Goal: Find specific page/section: Find specific page/section

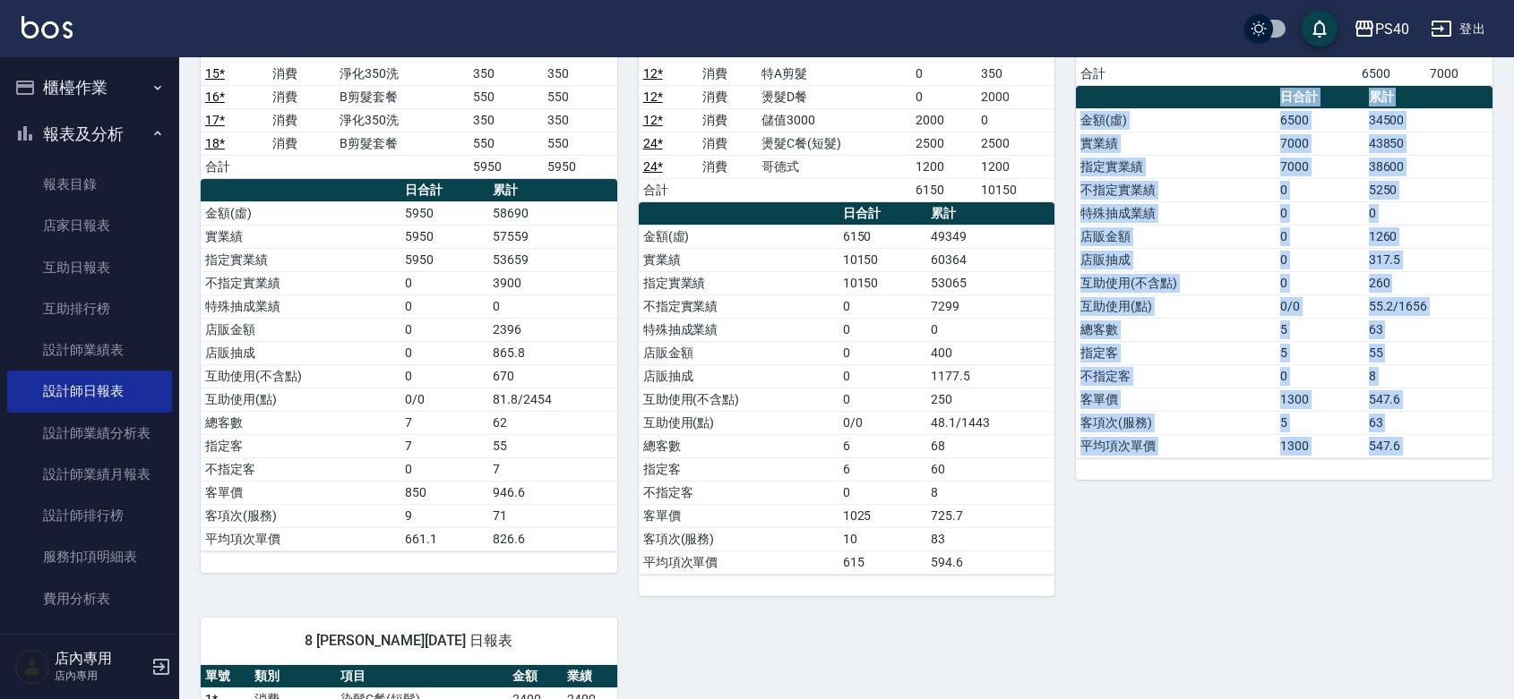
scroll to position [117, 0]
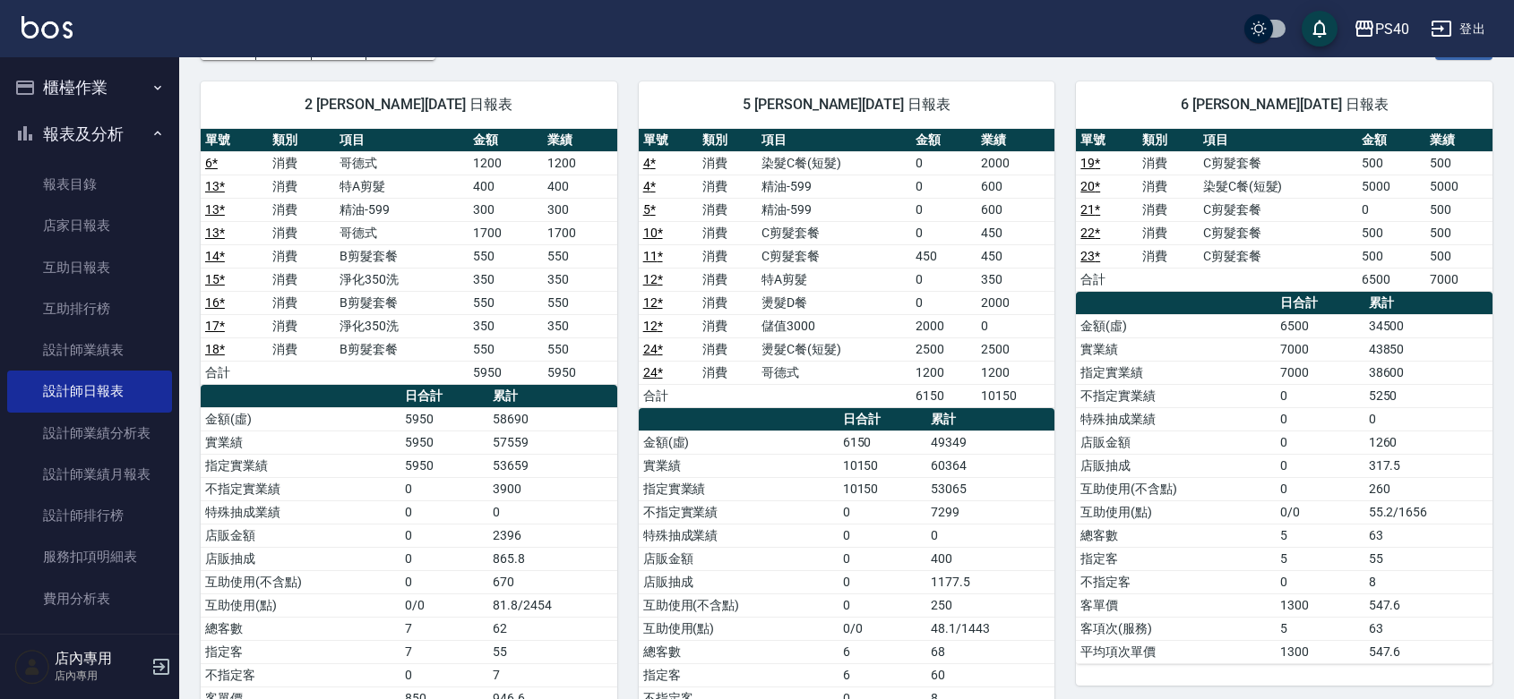
click at [888, 368] on td "哥德式" at bounding box center [834, 372] width 154 height 23
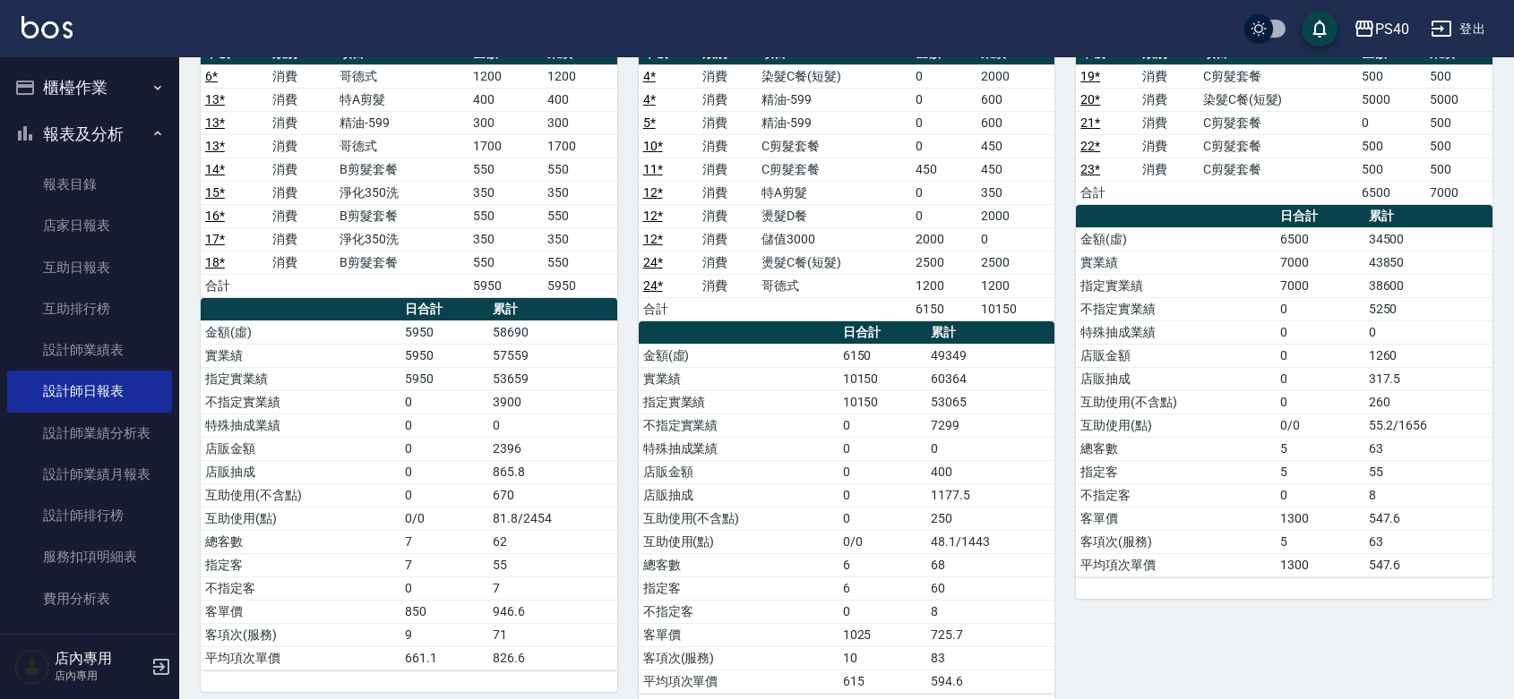
scroll to position [0, 0]
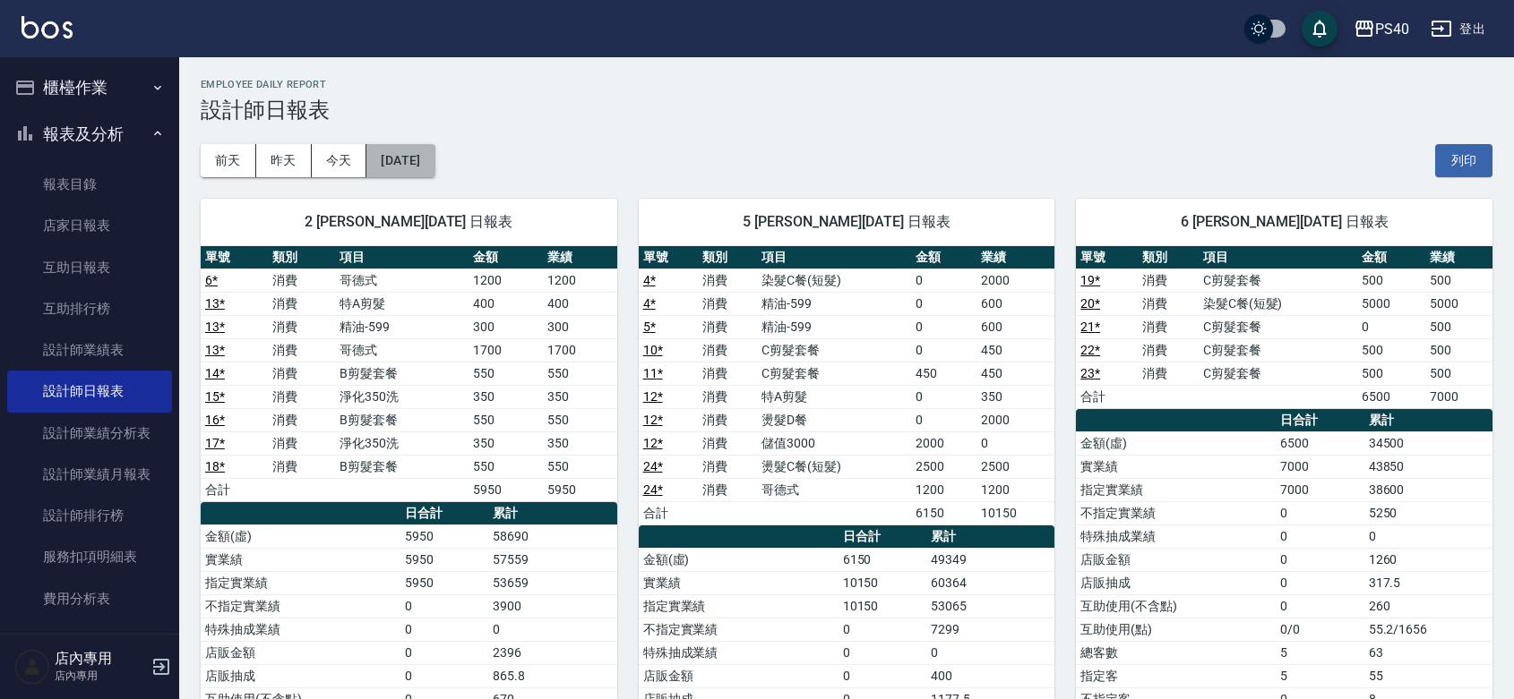
click at [417, 157] on button "[DATE]" at bounding box center [400, 160] width 68 height 33
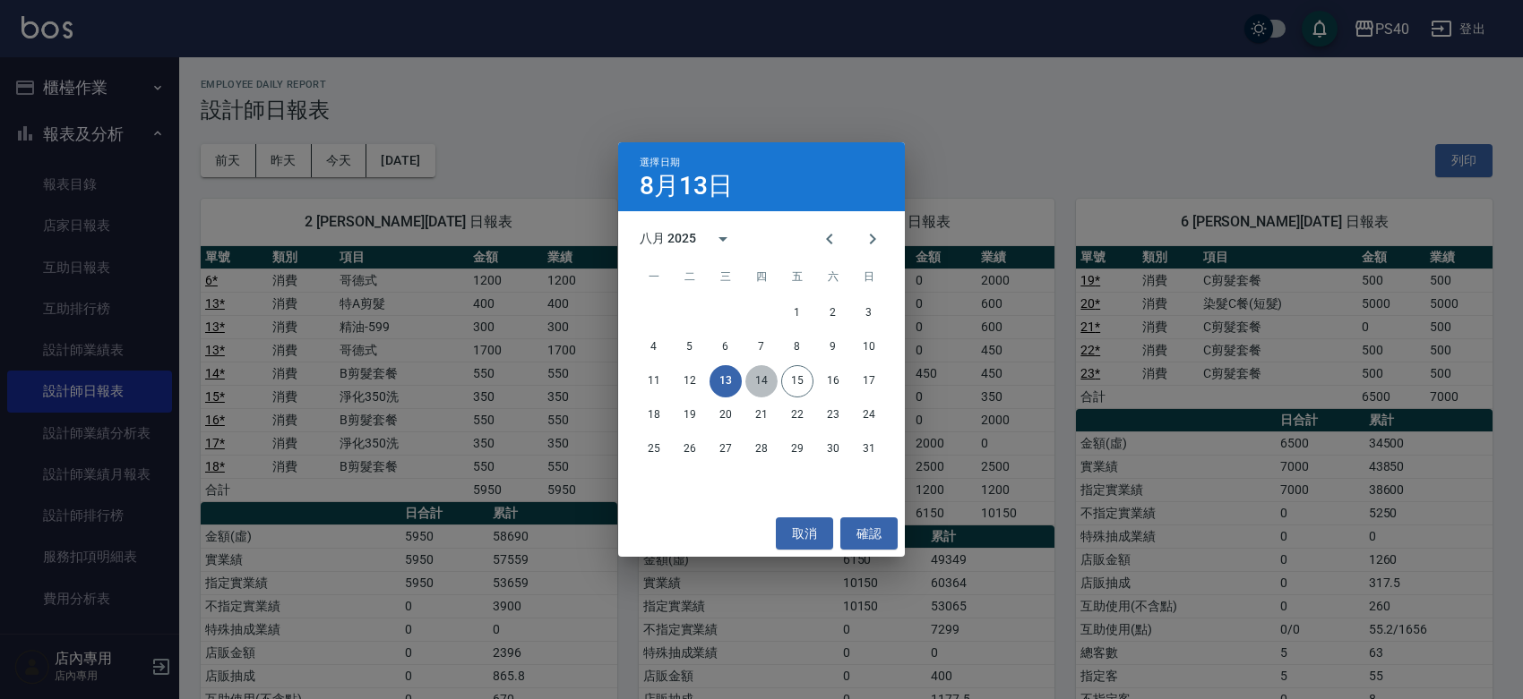
click at [753, 382] on button "14" at bounding box center [761, 381] width 32 height 32
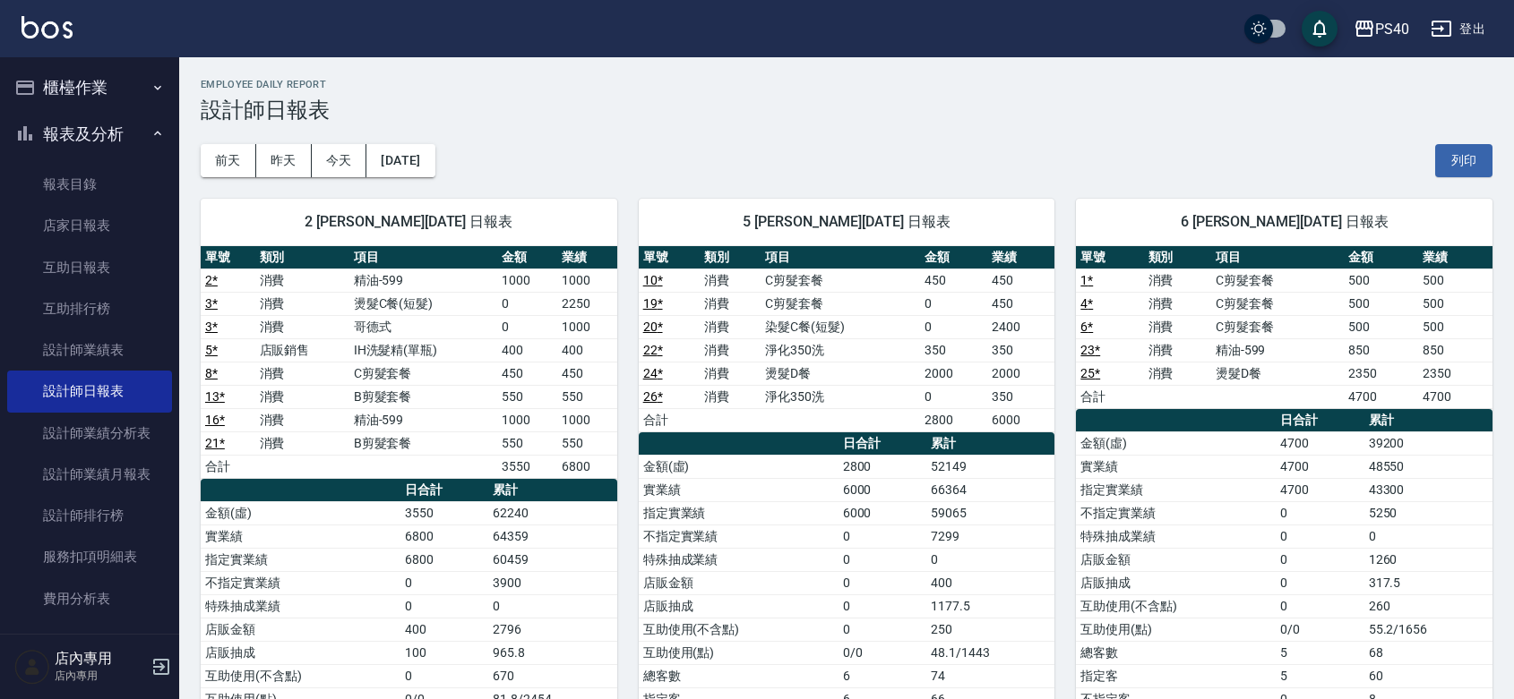
click at [717, 150] on div "[DATE] [DATE] [DATE] [DATE] 列印" at bounding box center [846, 161] width 1291 height 76
click at [717, 148] on div "[DATE] [DATE] [DATE] [DATE] 列印" at bounding box center [846, 161] width 1291 height 76
click at [34, 24] on img at bounding box center [46, 27] width 51 height 22
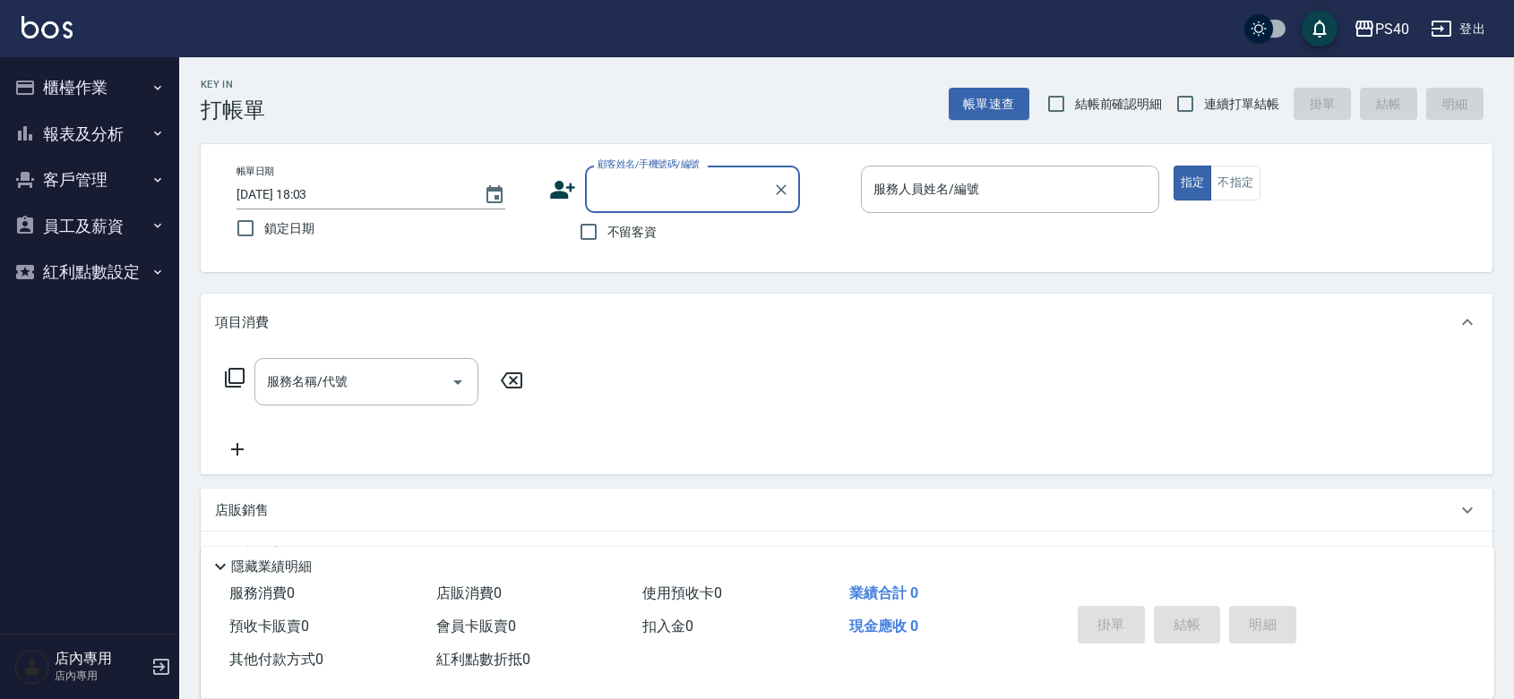
click at [52, 31] on img at bounding box center [46, 27] width 51 height 22
click at [99, 135] on button "報表及分析" at bounding box center [89, 134] width 165 height 47
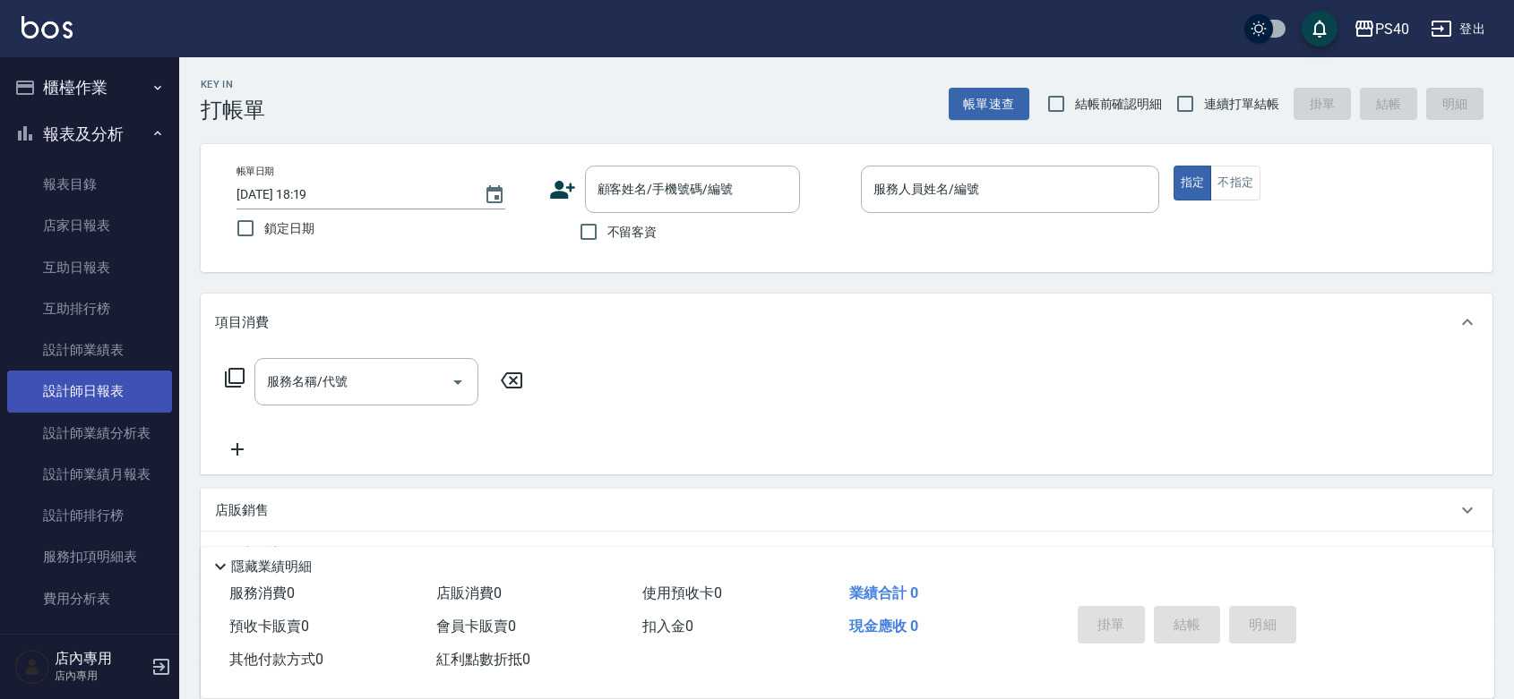
click at [104, 397] on link "設計師日報表" at bounding box center [89, 391] width 165 height 41
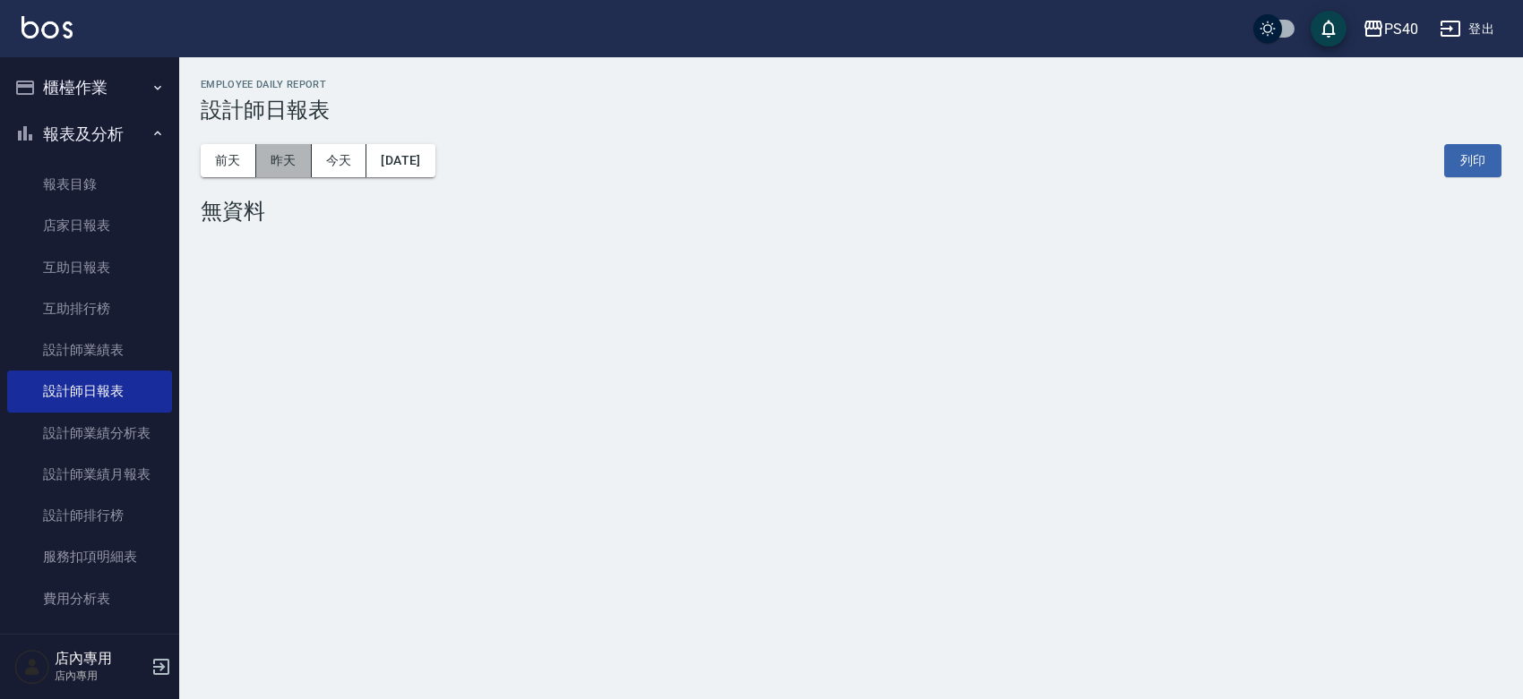
click at [271, 148] on button "昨天" at bounding box center [284, 160] width 56 height 33
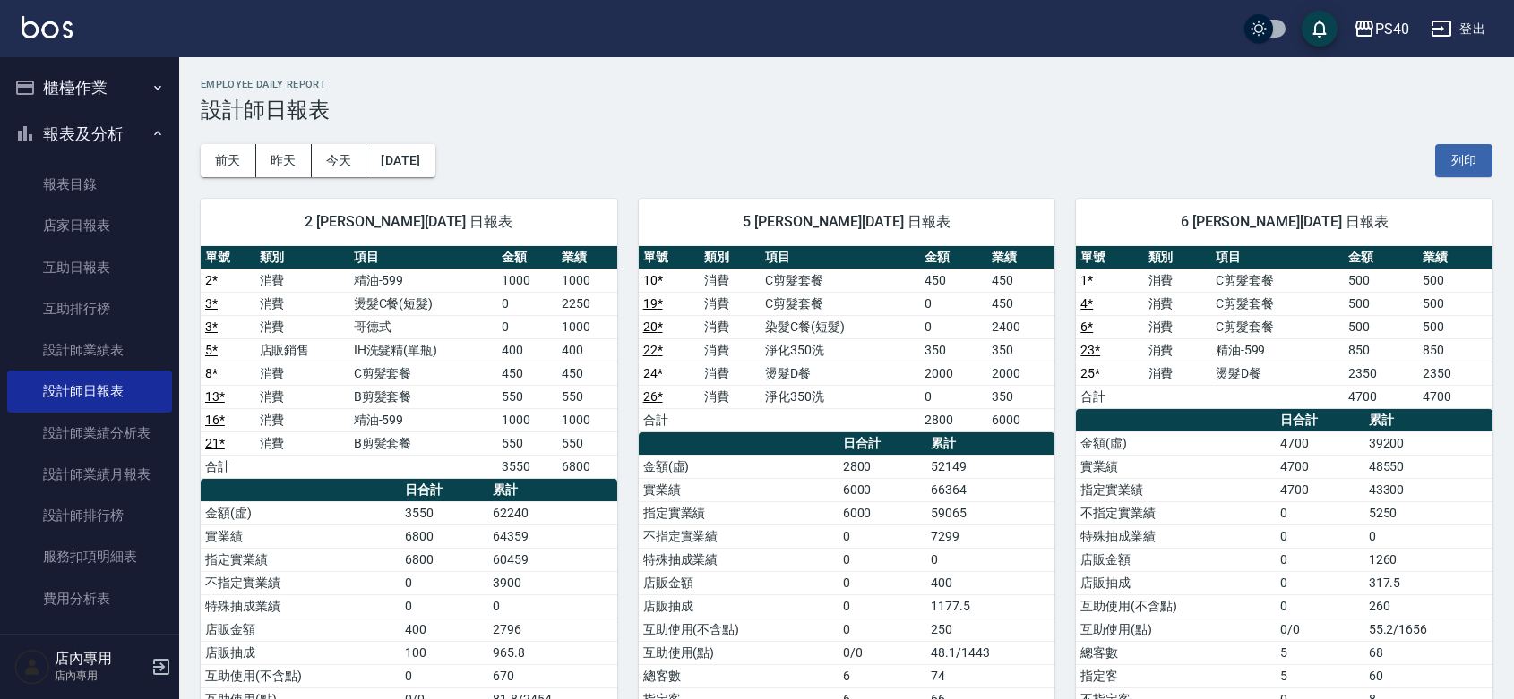
click at [22, 29] on img at bounding box center [46, 27] width 51 height 22
